Goal: Task Accomplishment & Management: Use online tool/utility

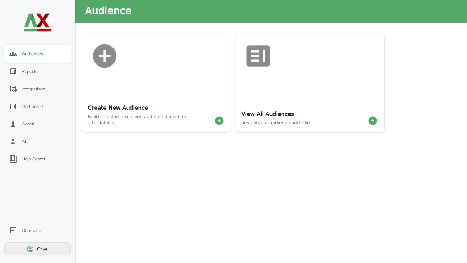
click at [42, 31] on img at bounding box center [37, 22] width 30 height 30
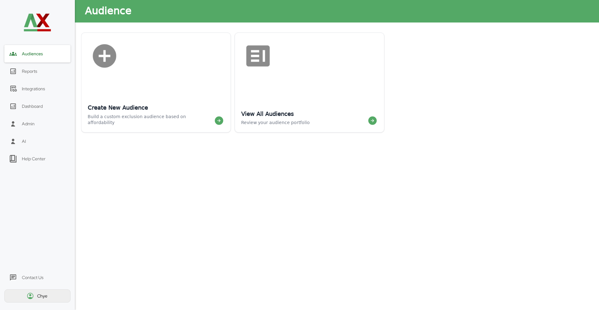
click at [200, 181] on div "Create New Audience Build a custom exclusion audience based on affordability Vi…" at bounding box center [337, 166] width 512 height 275
click at [36, 72] on div "Reports" at bounding box center [29, 71] width 15 height 6
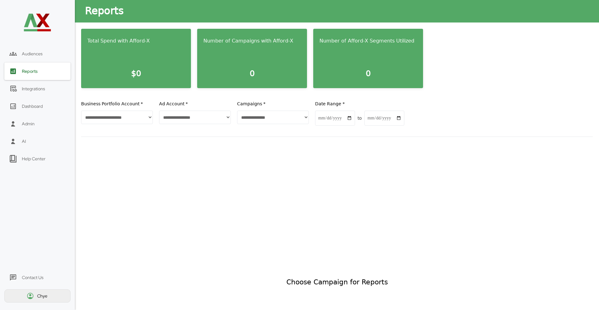
click at [31, 93] on div "Integrations" at bounding box center [37, 88] width 66 height 17
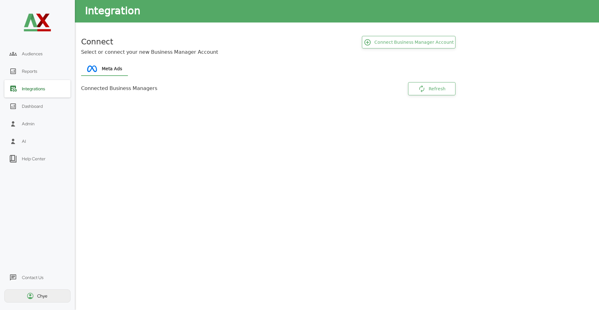
click at [31, 107] on div "Dashboard" at bounding box center [32, 106] width 21 height 6
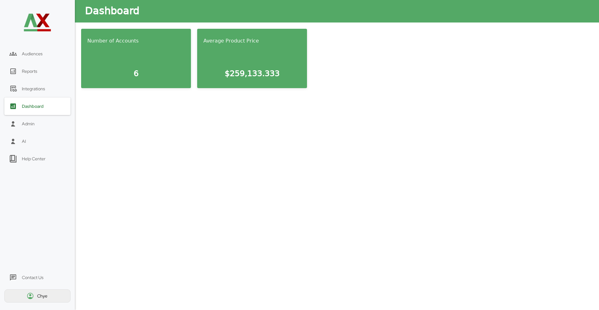
click at [44, 72] on div "Reports" at bounding box center [37, 70] width 66 height 17
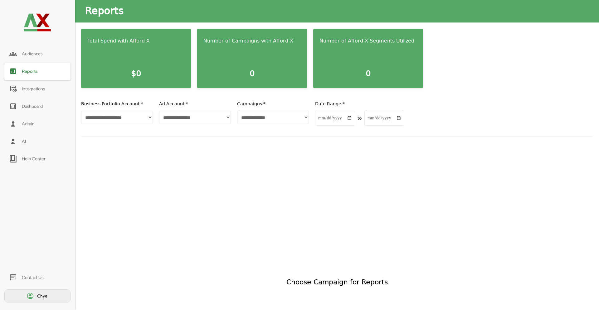
click at [47, 54] on div "Audiences" at bounding box center [37, 53] width 66 height 17
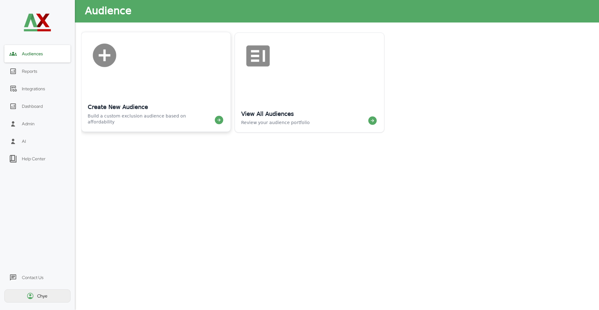
click at [156, 84] on div "Create New Audience Build a custom exclusion audience based on affordability" at bounding box center [156, 101] width 137 height 47
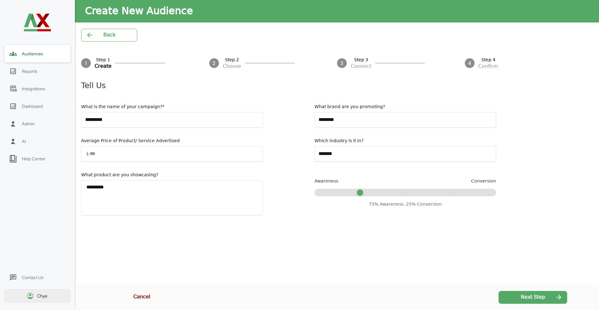
click at [467, 262] on div "Next Step" at bounding box center [533, 297] width 69 height 13
